Goal: Information Seeking & Learning: Learn about a topic

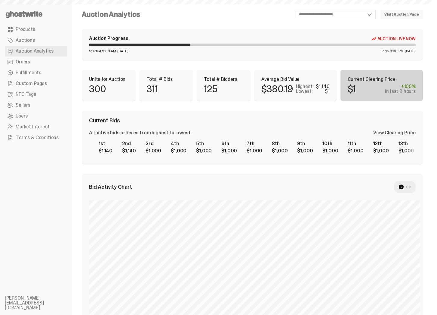
select select "**"
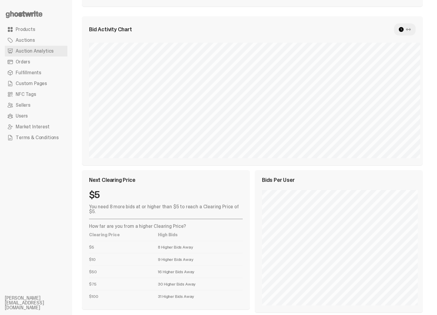
scroll to position [165, 0]
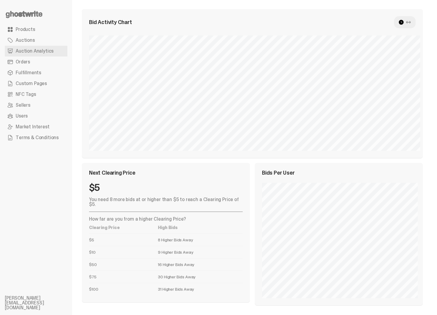
drag, startPoint x: 89, startPoint y: 286, endPoint x: 210, endPoint y: 288, distance: 120.5
click at [210, 288] on tr "$100 31 Higher Bids Away" at bounding box center [166, 289] width 154 height 12
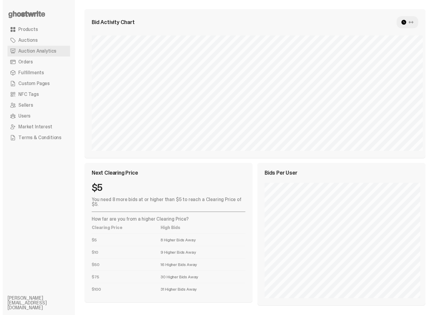
scroll to position [0, 0]
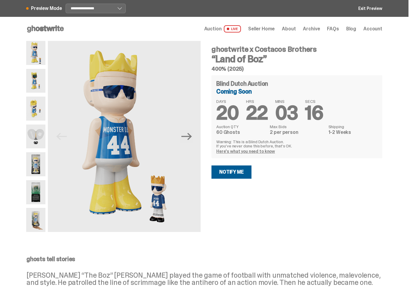
click at [279, 197] on div "ghostwrite x Costacos Brothers “Land of Boz” 400% (2025) Blind Dutch Auction Co…" at bounding box center [293, 136] width 178 height 191
drag, startPoint x: 212, startPoint y: 69, endPoint x: 352, endPoint y: 76, distance: 139.3
click at [303, 75] on div "ghostwrite x Costacos Brothers “Land of Boz” 400% (2025) Blind Dutch Auction Co…" at bounding box center [293, 136] width 178 height 191
click at [319, 69] on h5 "400% (2025)" at bounding box center [296, 68] width 171 height 5
drag, startPoint x: 215, startPoint y: 69, endPoint x: 271, endPoint y: 66, distance: 56.2
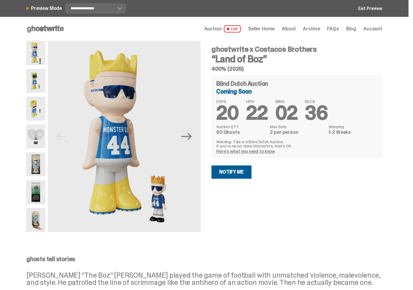
click at [271, 66] on h5 "400% (2025)" at bounding box center [296, 68] width 171 height 5
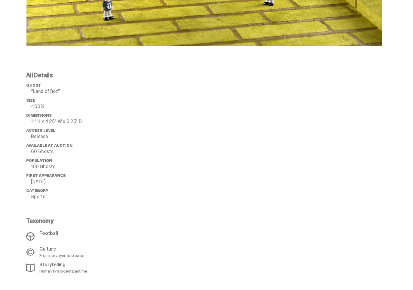
scroll to position [529, 0]
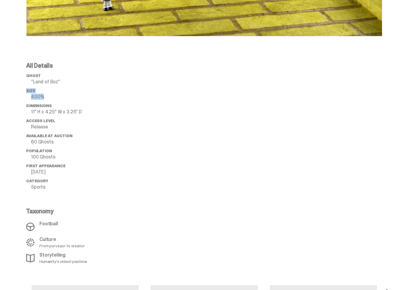
drag, startPoint x: 26, startPoint y: 84, endPoint x: 76, endPoint y: 93, distance: 50.8
click at [76, 93] on div "All Details ghost “Land of Boz” Size 400% Dimensions 11" H x 4.25" W x 3.25" D …" at bounding box center [204, 163] width 385 height 201
click at [46, 103] on span "Dimensions" at bounding box center [38, 105] width 25 height 5
drag, startPoint x: 40, startPoint y: 98, endPoint x: 113, endPoint y: 110, distance: 73.6
click at [113, 110] on ul "ghost “Land of Boz” Size 400% Dimensions 11" H x 4.25" W x 3.25" D Access Level…" at bounding box center [70, 133] width 89 height 120
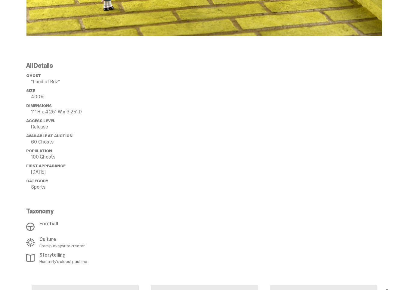
click at [127, 123] on div at bounding box center [248, 163] width 267 height 201
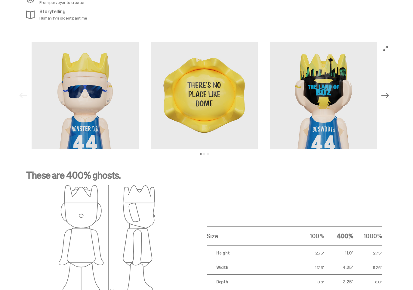
scroll to position [903, 0]
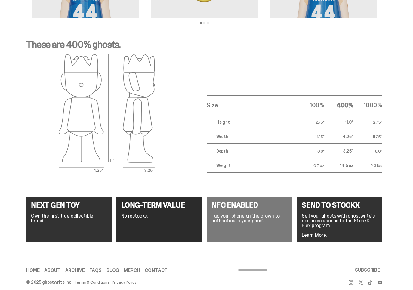
drag, startPoint x: 34, startPoint y: 31, endPoint x: 356, endPoint y: 175, distance: 353.1
click at [355, 175] on div "These are 400% ghosts. Size 100% 400% 1000% Height 2.75" 11.0" 27.5" Width 1.12…" at bounding box center [204, 106] width 408 height 162
click at [358, 175] on div "These are 400% ghosts. Size 100% 400% 1000% Height 2.75" 11.0" 27.5" Width 1.12…" at bounding box center [204, 106] width 408 height 162
drag, startPoint x: 57, startPoint y: 37, endPoint x: 144, endPoint y: 40, distance: 86.9
click at [144, 40] on p "These are 400% ghosts." at bounding box center [204, 47] width 356 height 14
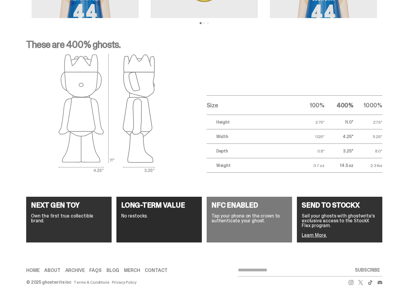
click at [115, 40] on p "These are 400% ghosts." at bounding box center [204, 47] width 356 height 14
drag, startPoint x: 66, startPoint y: 36, endPoint x: 157, endPoint y: 38, distance: 91.1
click at [151, 40] on p "These are 400% ghosts." at bounding box center [204, 47] width 356 height 14
click at [153, 40] on p "These are 400% ghosts." at bounding box center [204, 47] width 356 height 14
click at [324, 101] on th "100%" at bounding box center [309, 105] width 29 height 19
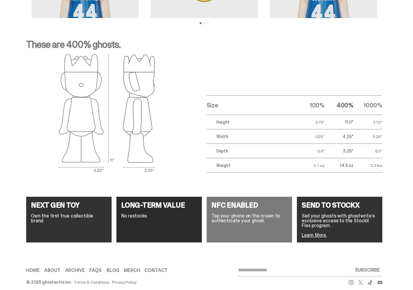
drag, startPoint x: 312, startPoint y: 96, endPoint x: 342, endPoint y: 172, distance: 82.1
click at [342, 172] on div "These are 400% ghosts. Size 100% 400% 1000% Height 2.75" 11.0" 27.5" Width 1.12…" at bounding box center [204, 106] width 408 height 162
click at [343, 163] on td "14.5 oz" at bounding box center [338, 165] width 29 height 14
click at [200, 40] on p "These are 400% ghosts." at bounding box center [204, 47] width 356 height 14
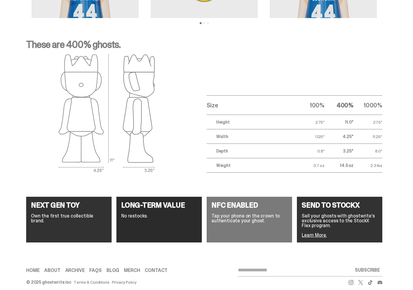
drag, startPoint x: 208, startPoint y: 97, endPoint x: 316, endPoint y: 162, distance: 126.5
click at [318, 164] on div "Size 100% 400% 1000% Height 2.75" 11.0" 27.5" Width 1.125" 4.25" 11.25" Depth 0…" at bounding box center [289, 113] width 185 height 118
click at [299, 158] on td "0.7 oz" at bounding box center [309, 165] width 29 height 14
drag, startPoint x: 309, startPoint y: 92, endPoint x: 334, endPoint y: 168, distance: 79.8
click at [334, 169] on div "These are 400% ghosts. Size 100% 400% 1000% Height 2.75" 11.0" 27.5" Width 1.12…" at bounding box center [204, 106] width 408 height 162
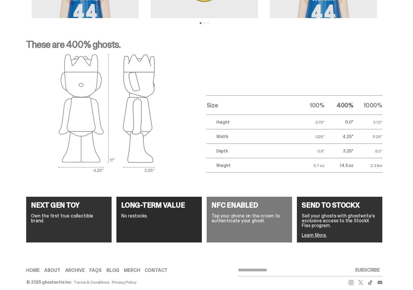
click at [333, 163] on td "14.5 oz" at bounding box center [338, 165] width 29 height 14
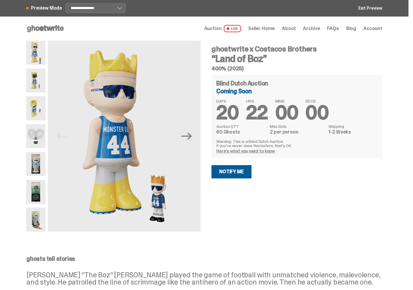
scroll to position [0, 0]
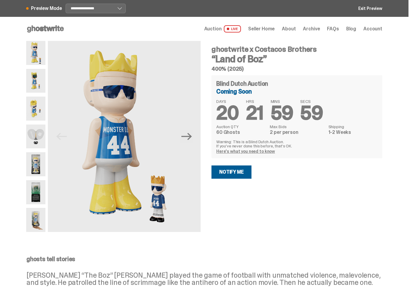
click at [63, 30] on icon at bounding box center [45, 29] width 38 height 10
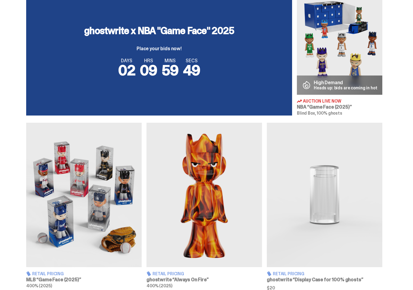
scroll to position [279, 0]
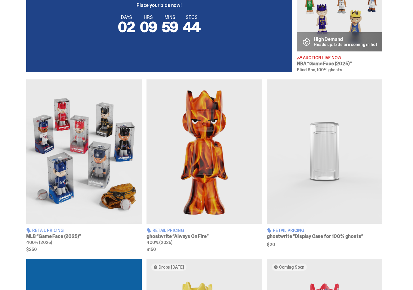
click at [189, 102] on img at bounding box center [203, 151] width 115 height 144
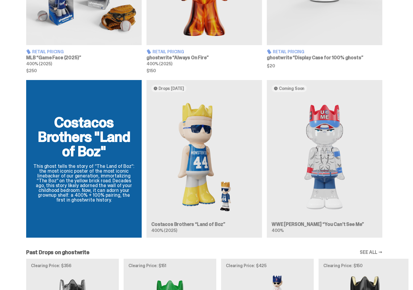
scroll to position [476, 0]
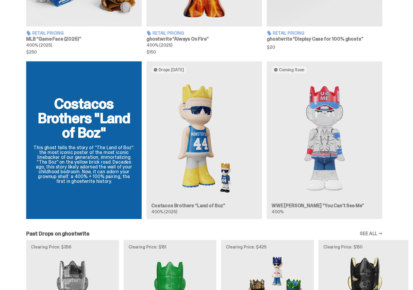
click at [184, 207] on div "Costacos Brothers "Land of Boz" This ghost tells the story of “The Land of Boz”…" at bounding box center [204, 142] width 408 height 162
click at [227, 125] on div "Costacos Brothers "Land of Boz" This ghost tells the story of “The Land of Boz”…" at bounding box center [204, 142] width 408 height 162
click at [187, 151] on div "Costacos Brothers "Land of Boz" This ghost tells the story of “The Land of Boz”…" at bounding box center [204, 142] width 408 height 162
click at [196, 135] on div "Costacos Brothers "Land of Boz" This ghost tells the story of “The Land of Boz”…" at bounding box center [204, 142] width 408 height 162
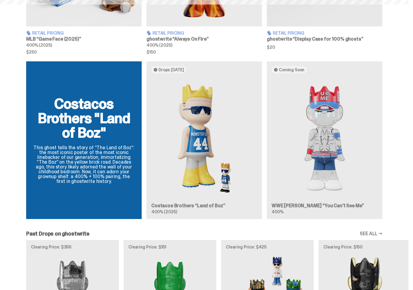
scroll to position [260, 0]
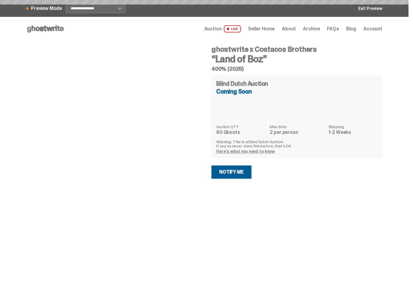
select select "********"
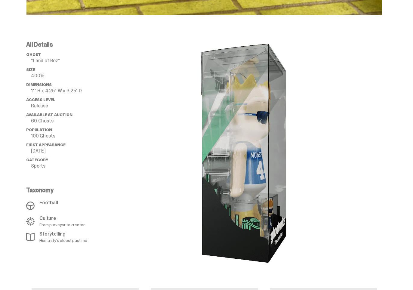
scroll to position [562, 0]
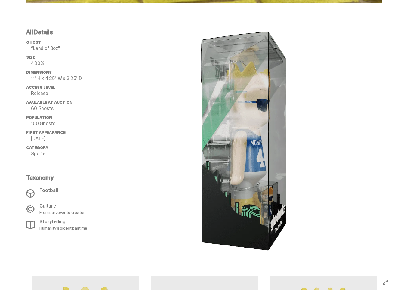
click at [336, 123] on div at bounding box center [248, 141] width 267 height 224
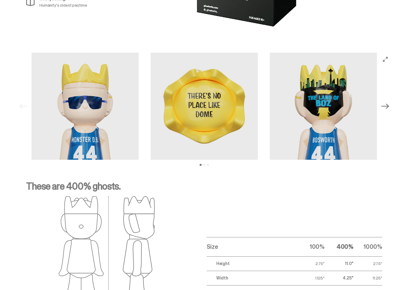
scroll to position [509, 0]
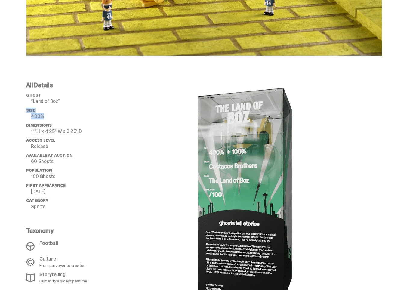
drag, startPoint x: 24, startPoint y: 105, endPoint x: 93, endPoint y: 112, distance: 69.8
click at [93, 111] on div "All Details ghost “Land of Boz” Size 400% Dimensions 11" H x 4.25" W x 3.25" D …" at bounding box center [204, 194] width 385 height 224
click at [97, 113] on ul "ghost “Land of Boz” Size 400% Dimensions 11" H x 4.25" W x 3.25" D Access Level…" at bounding box center [70, 153] width 89 height 120
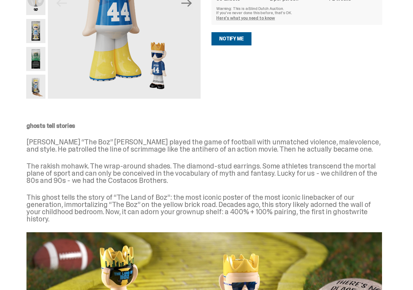
scroll to position [0, 0]
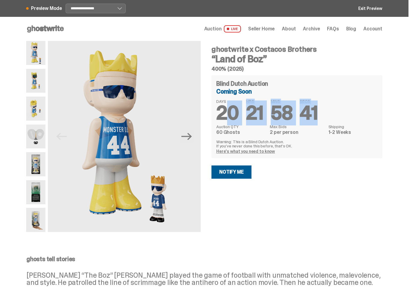
drag, startPoint x: 232, startPoint y: 105, endPoint x: 346, endPoint y: 109, distance: 114.3
click at [346, 109] on div "DAYS 20 HRS 21 MINS 58 SECS 41" at bounding box center [296, 110] width 161 height 23
